Goal: Entertainment & Leisure: Consume media (video, audio)

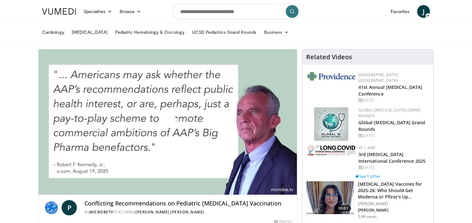
click at [168, 122] on span "Video Player" at bounding box center [168, 122] width 0 height 0
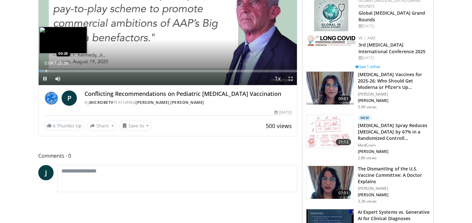
scroll to position [73, 0]
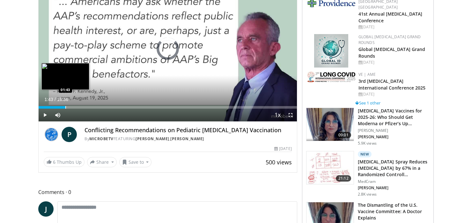
click at [65, 105] on div "Loaded : 0.00% 00:05 01:43" at bounding box center [168, 106] width 258 height 6
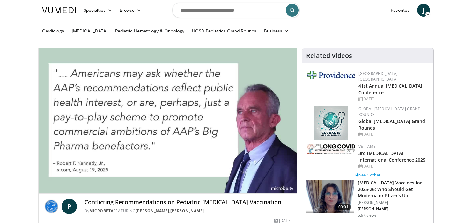
scroll to position [0, 0]
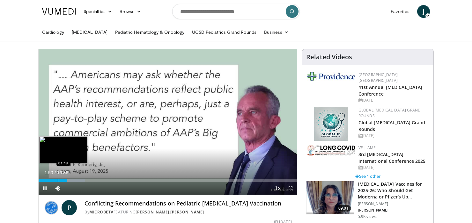
click at [58, 181] on div "Progress Bar" at bounding box center [58, 181] width 1 height 3
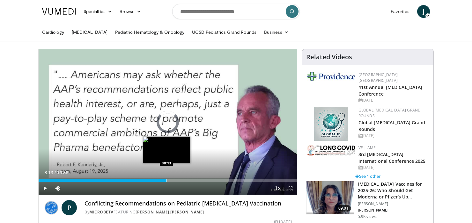
click at [166, 181] on div "Loaded : 15.03% 08:14 08:13" at bounding box center [168, 181] width 258 height 3
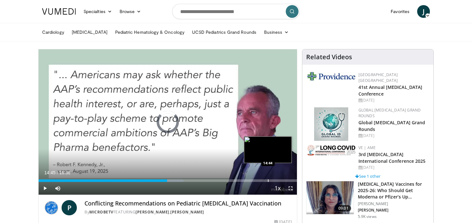
click at [268, 178] on div "Loaded : 56.13% 08:16 14:44" at bounding box center [168, 179] width 258 height 6
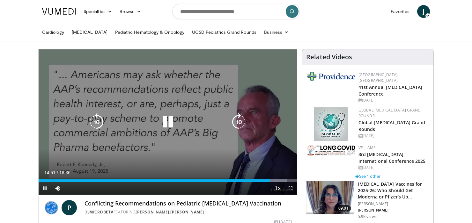
click at [166, 124] on icon "Video Player" at bounding box center [168, 122] width 18 height 18
click at [164, 122] on icon "Video Player" at bounding box center [168, 122] width 18 height 18
drag, startPoint x: 167, startPoint y: 121, endPoint x: 164, endPoint y: 111, distance: 10.2
click at [167, 121] on icon "Video Player" at bounding box center [168, 122] width 18 height 18
